Goal: Information Seeking & Learning: Learn about a topic

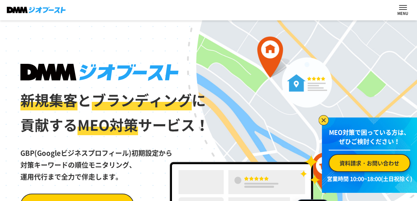
click at [359, 8] on button "ナビを開閉する" at bounding box center [403, 7] width 8 height 5
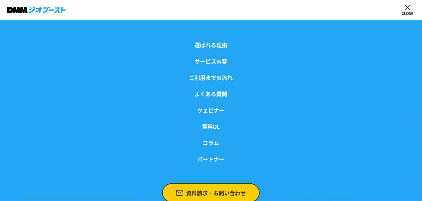
click at [137, 21] on ul "選ばれる理由 サービス内容 ご利用までの流れ よくある質問 ウェビナー 資料DL コラム パートナー" at bounding box center [211, 101] width 422 height 163
click at [122, 12] on header "選ばれる理由 サービス内容 ご利用までの流れ よくある質問 ウェビナー 資料DL コラム パートナー 資料請求・お問い合わせ" at bounding box center [211, 10] width 422 height 20
click at [359, 8] on div at bounding box center [407, 10] width 15 height 15
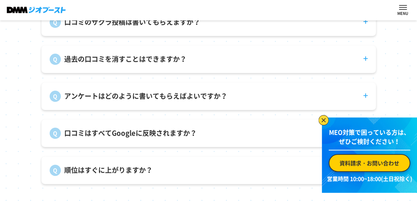
scroll to position [2346, 0]
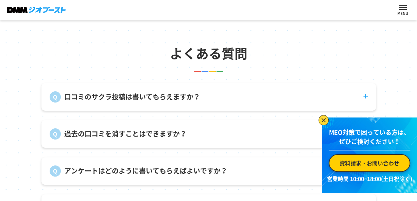
click at [205, 103] on dt "口コミのサクラ投稿は書いてもらえますか？" at bounding box center [208, 92] width 335 height 19
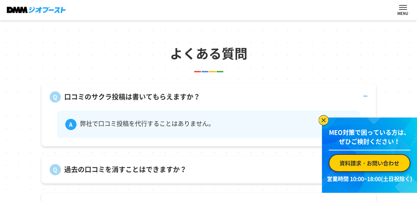
click at [205, 103] on dt "口コミのサクラ投稿は書いてもらえますか？" at bounding box center [208, 92] width 335 height 19
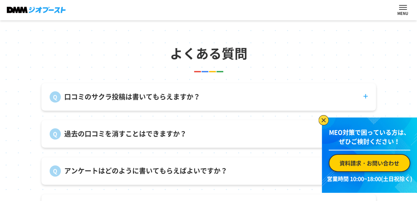
scroll to position [2449, 0]
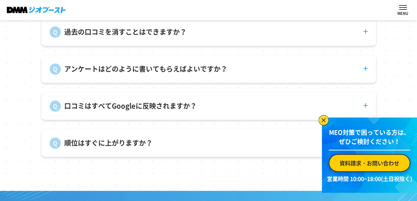
click at [207, 38] on dt "過去の口コミを消すことはできますか？" at bounding box center [208, 27] width 335 height 19
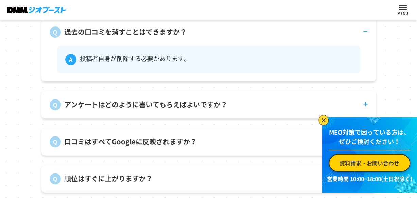
click at [207, 38] on dt "過去の口コミを消すことはできますか？" at bounding box center [208, 27] width 335 height 19
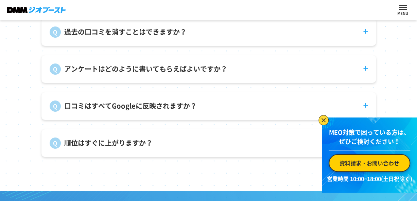
click at [203, 71] on p "アンケートはどのように書いてもらえばよいですか？" at bounding box center [145, 69] width 163 height 10
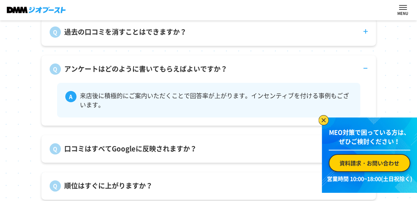
click at [203, 71] on p "アンケートはどのように書いてもらえばよいですか？" at bounding box center [145, 69] width 163 height 10
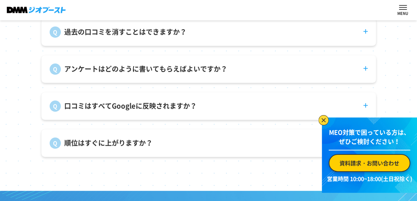
scroll to position [2517, 0]
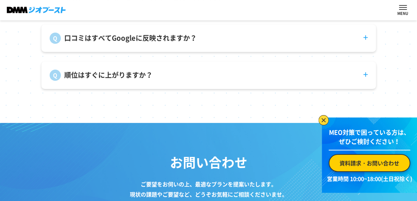
click at [203, 70] on dt "順位はすぐに上がりますか？" at bounding box center [208, 71] width 335 height 19
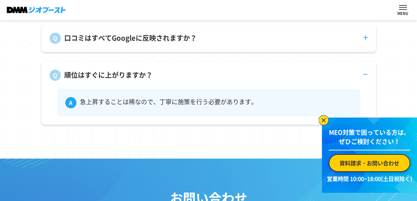
click at [203, 80] on dt "順位はすぐに上がりますか？" at bounding box center [208, 71] width 335 height 19
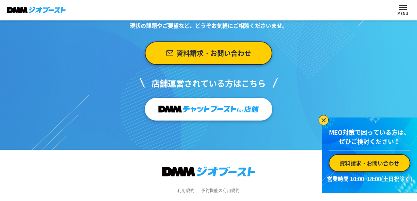
scroll to position [2709, 0]
